Goal: Complete application form: Complete application form

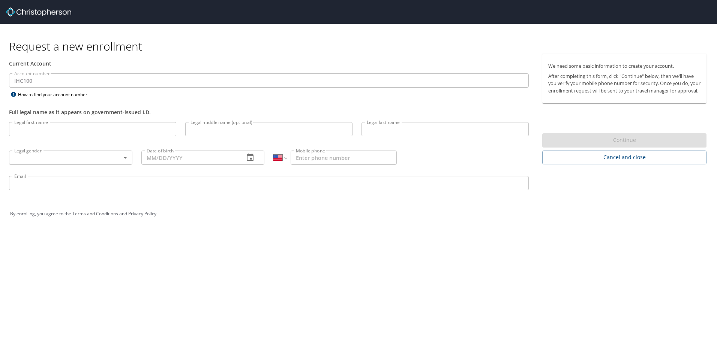
select select "US"
click at [42, 124] on input "Legal first name" at bounding box center [92, 129] width 167 height 14
type input "[PERSON_NAME]"
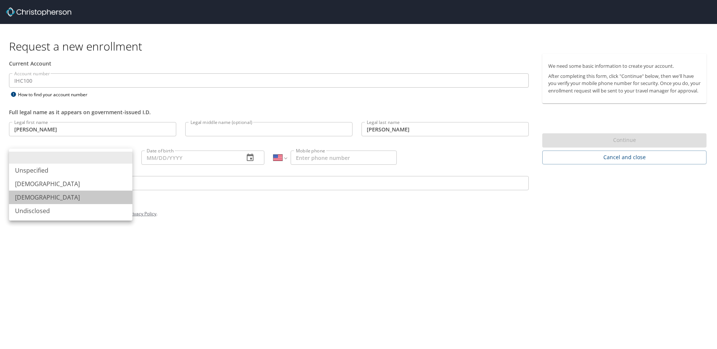
click at [23, 199] on li "[DEMOGRAPHIC_DATA]" at bounding box center [70, 197] width 123 height 13
type input "[DEMOGRAPHIC_DATA]"
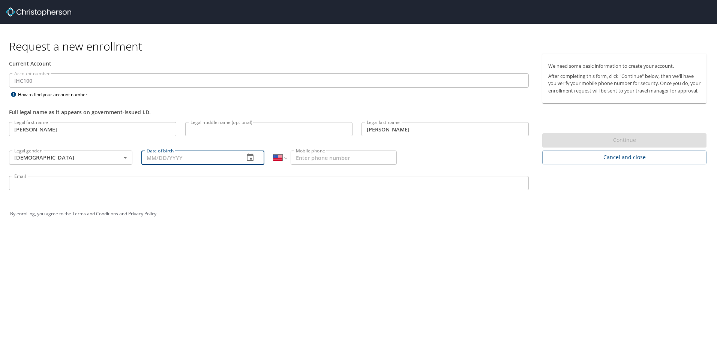
click at [173, 159] on input "Date of birth" at bounding box center [189, 158] width 97 height 14
type input "[DATE]"
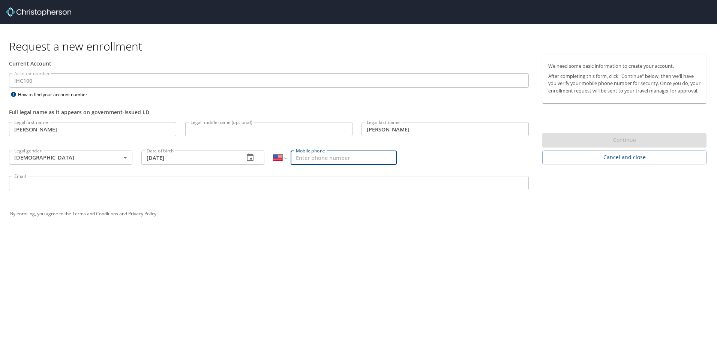
click at [336, 157] on input "Mobile phone" at bounding box center [343, 158] width 106 height 14
type input "[PHONE_NUMBER]"
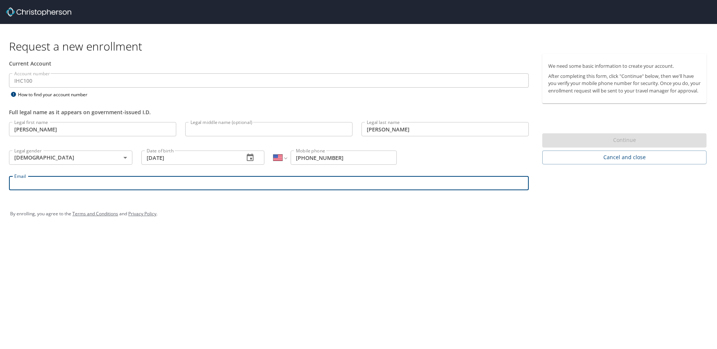
click at [92, 180] on input "Email" at bounding box center [269, 183] width 520 height 14
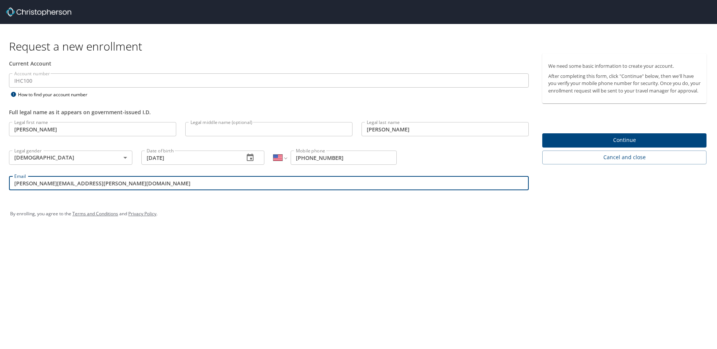
type input "[PERSON_NAME][EMAIL_ADDRESS][PERSON_NAME][DOMAIN_NAME]"
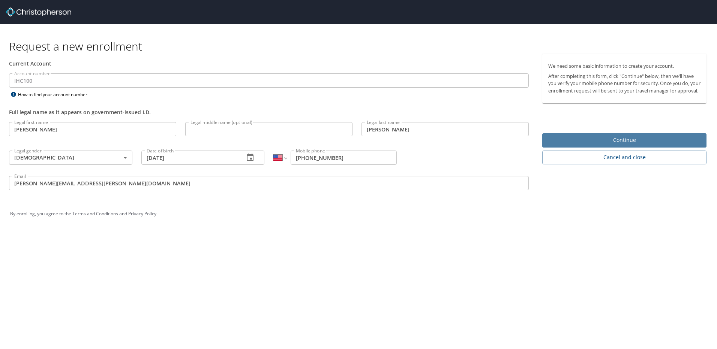
click at [604, 142] on span "Continue" at bounding box center [624, 140] width 152 height 9
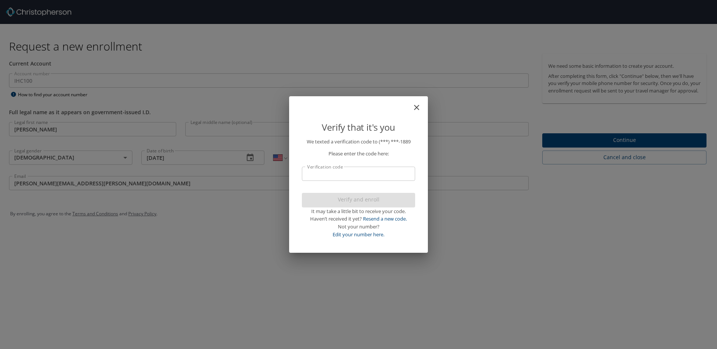
click at [319, 171] on input "Verification code" at bounding box center [358, 174] width 113 height 14
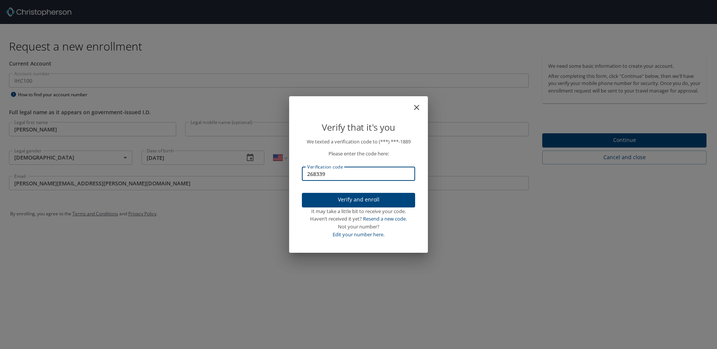
type input "268339"
click at [338, 202] on span "Verify and enroll" at bounding box center [358, 199] width 101 height 9
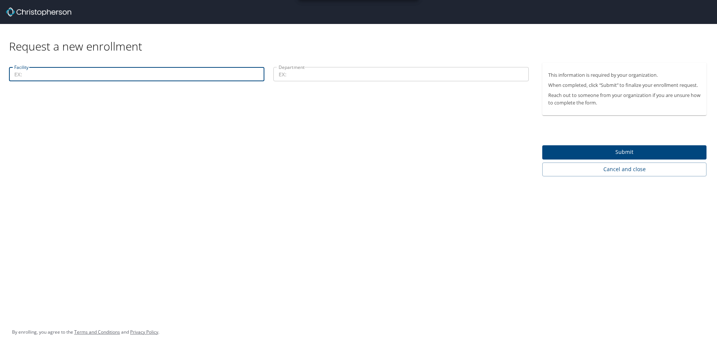
click at [135, 75] on input "Facility" at bounding box center [136, 74] width 255 height 14
